Goal: Transaction & Acquisition: Download file/media

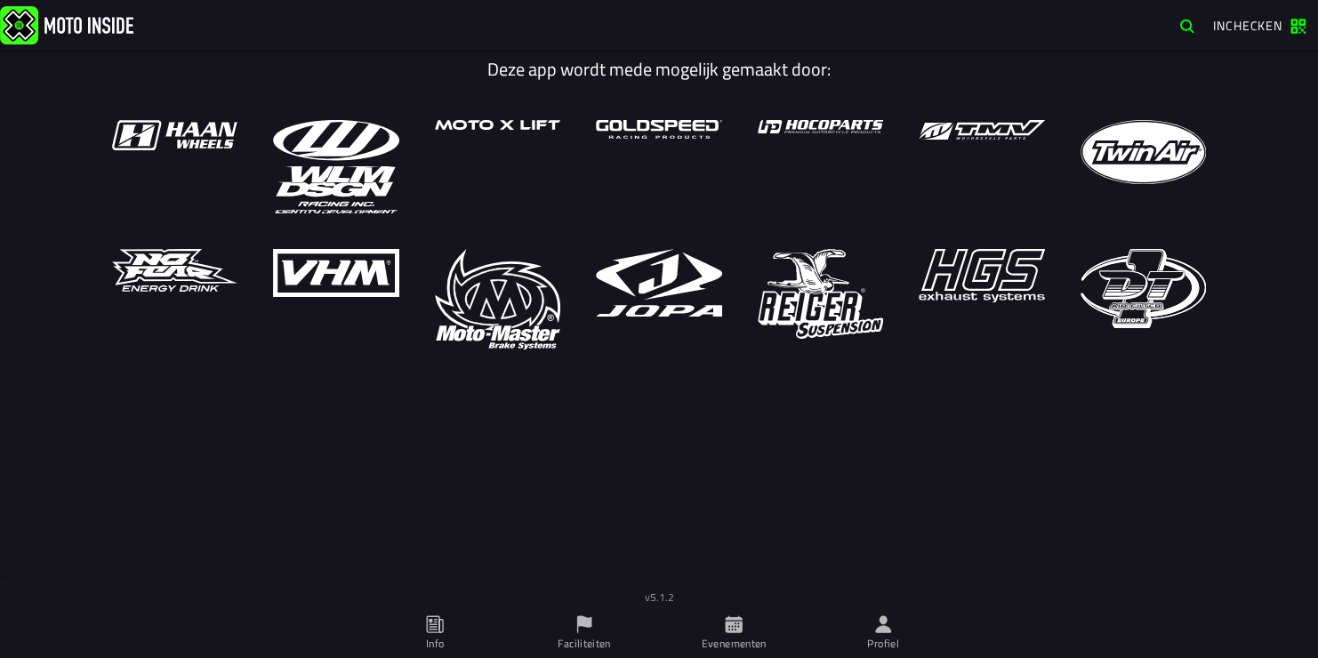
click at [740, 643] on font "Evenementen" at bounding box center [734, 643] width 65 height 17
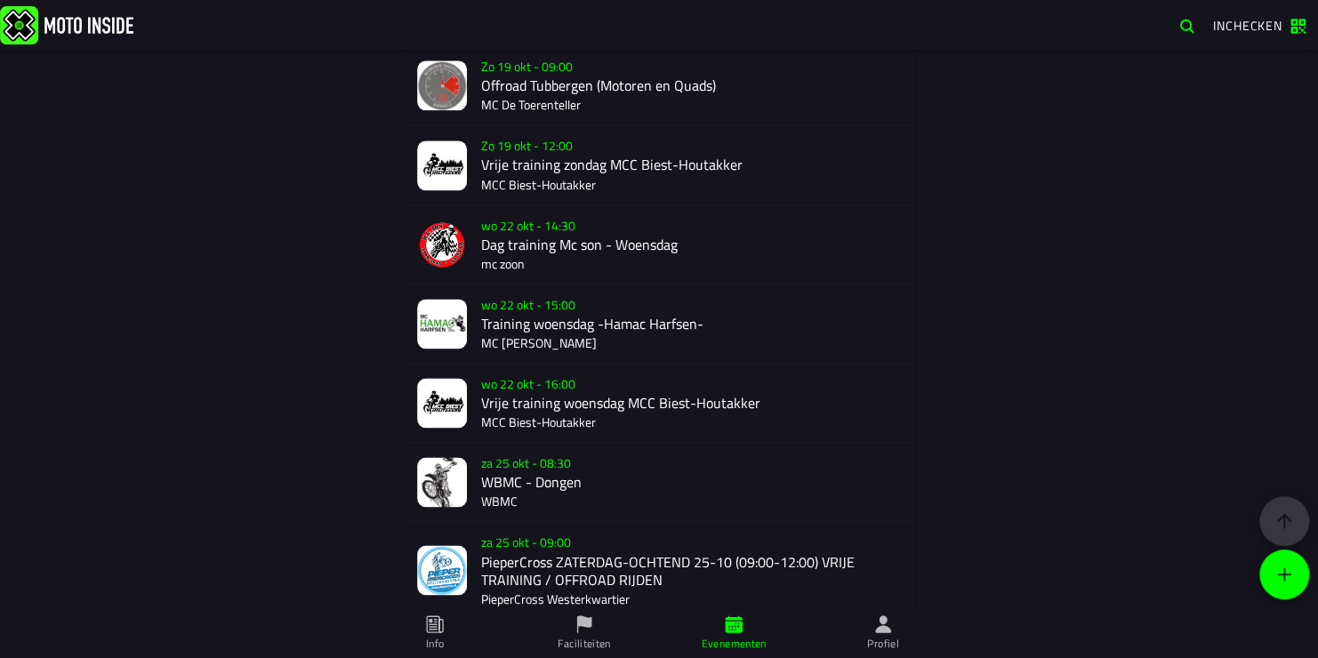
scroll to position [1326, 0]
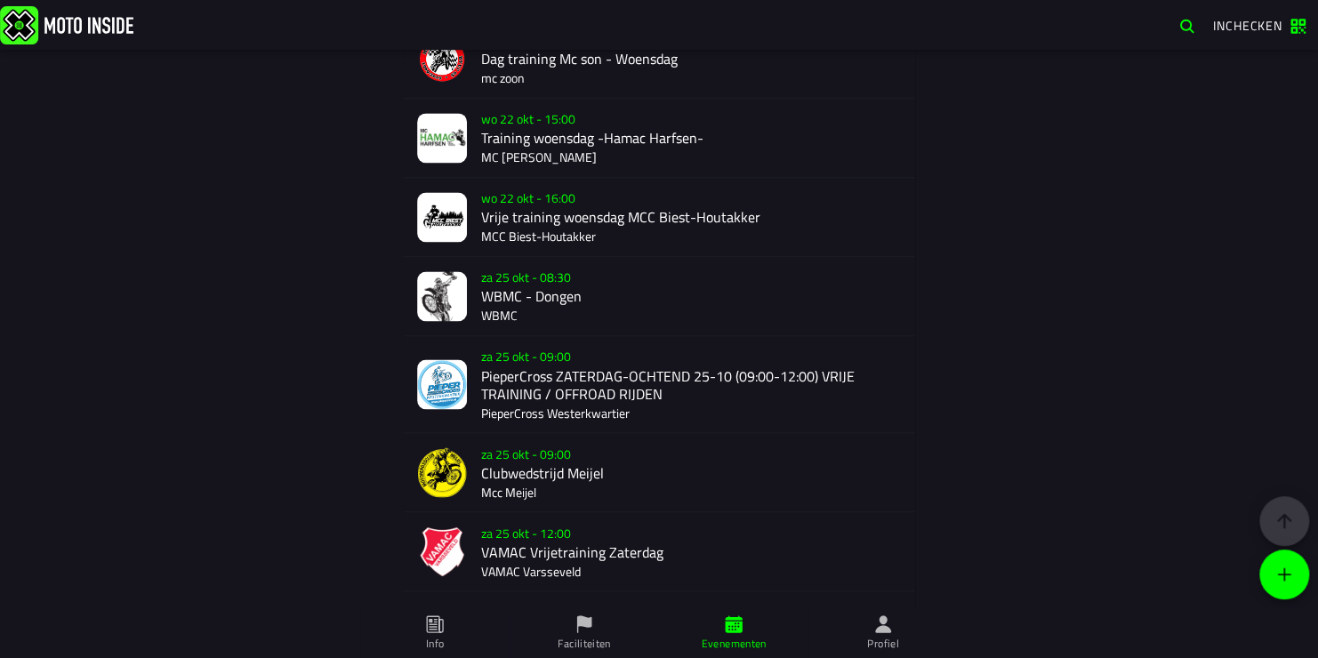
click at [495, 308] on div "za 25 okt - 08:30 WBMC - Dongen WBMC" at bounding box center [691, 296] width 420 height 78
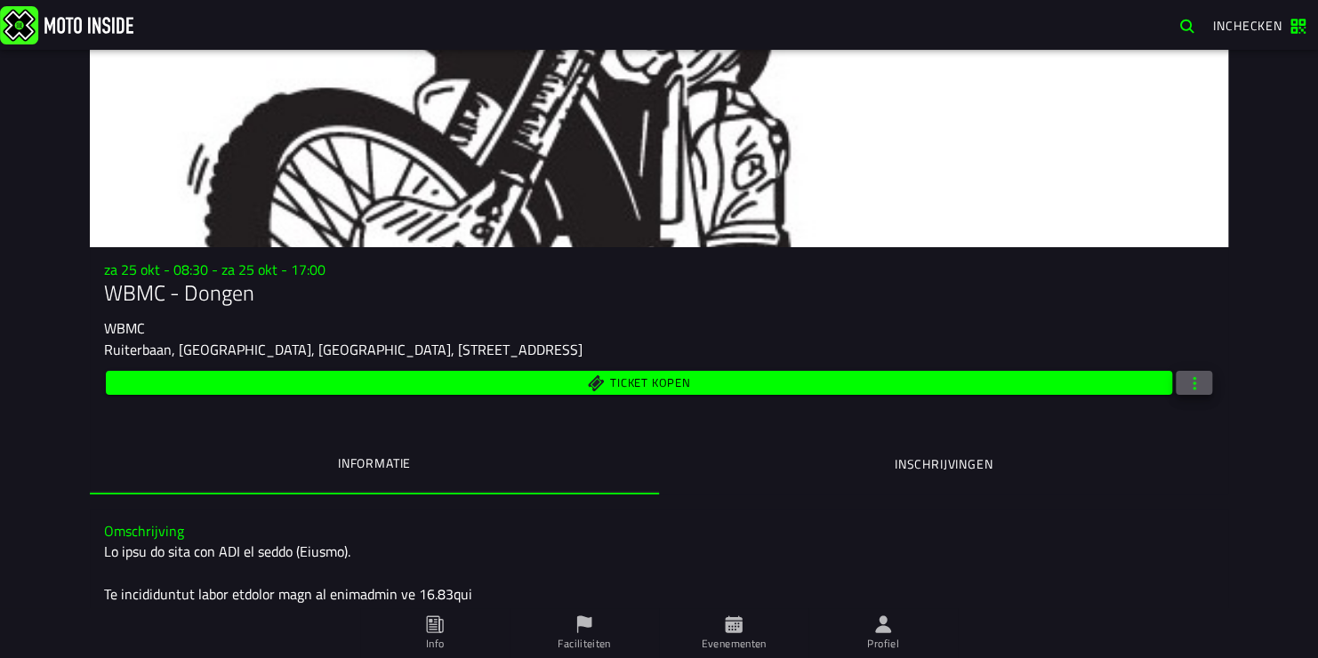
click at [1187, 383] on span "button" at bounding box center [1195, 383] width 16 height 17
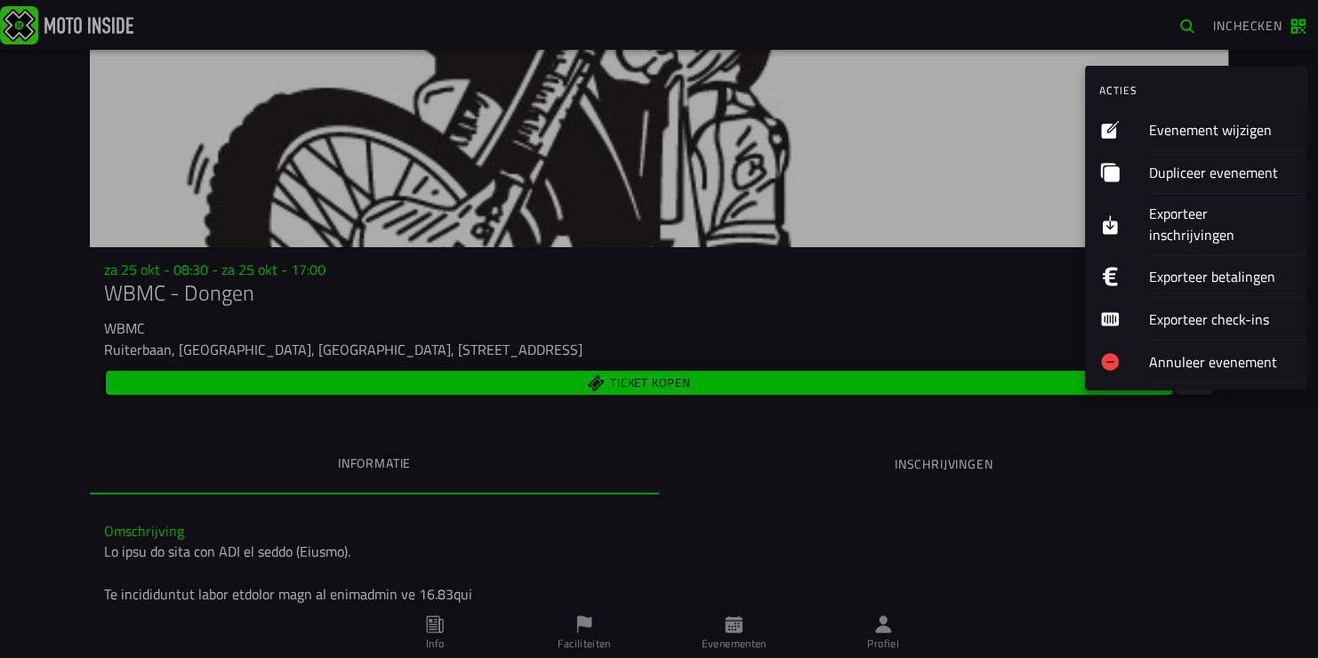
click at [1176, 214] on font "Exporteer inschrijvingen" at bounding box center [1191, 224] width 85 height 43
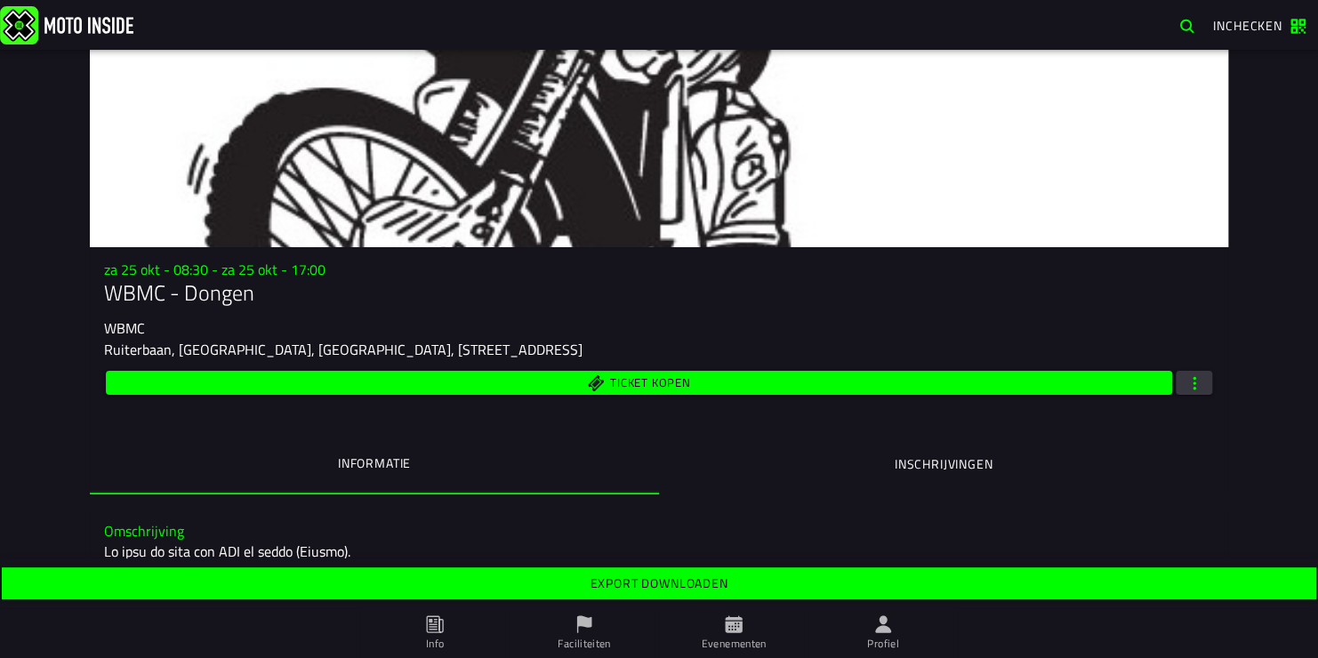
click at [0, 0] on slot "Export downloaden" at bounding box center [0, 0] width 0 height 0
